Goal: Navigation & Orientation: Go to known website

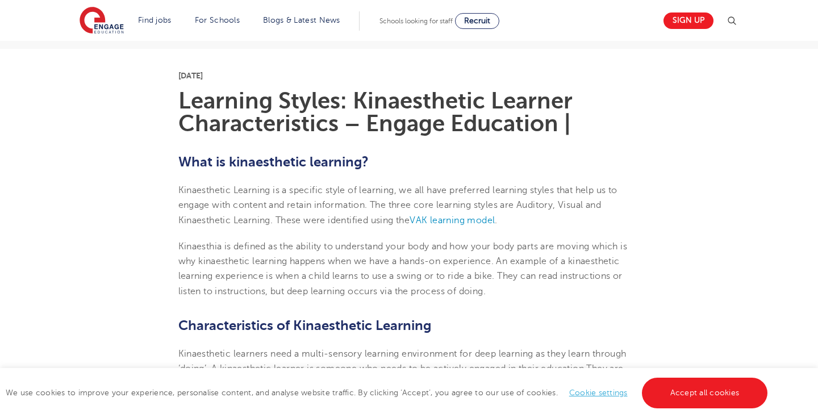
scroll to position [269, 0]
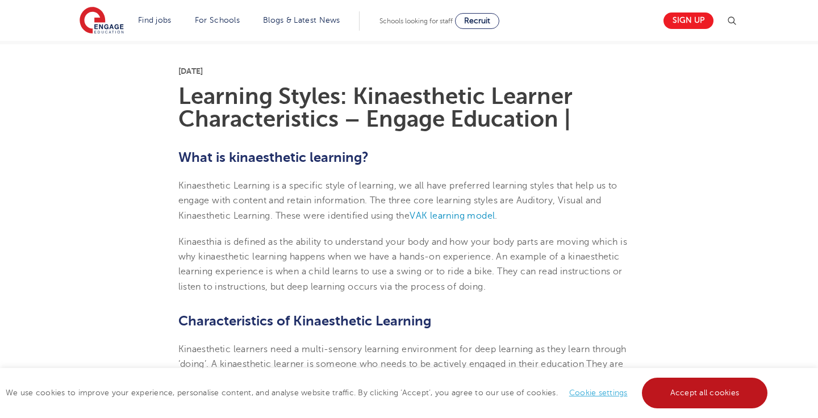
click at [697, 394] on link "Accept all cookies" at bounding box center [705, 393] width 126 height 31
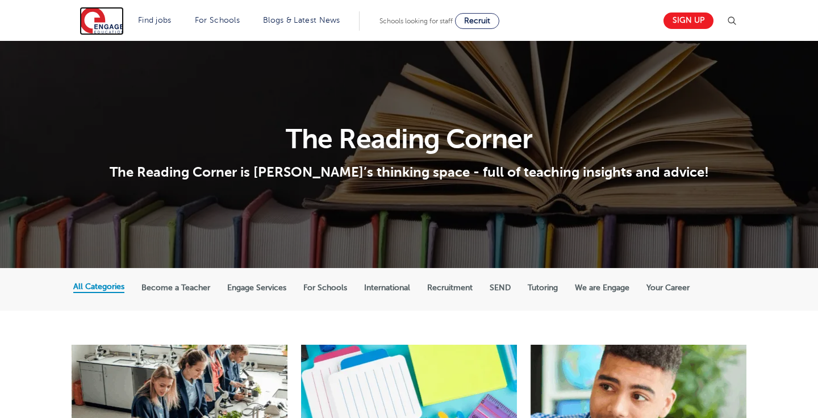
click at [103, 24] on img at bounding box center [102, 21] width 44 height 28
